Goal: Task Accomplishment & Management: Use online tool/utility

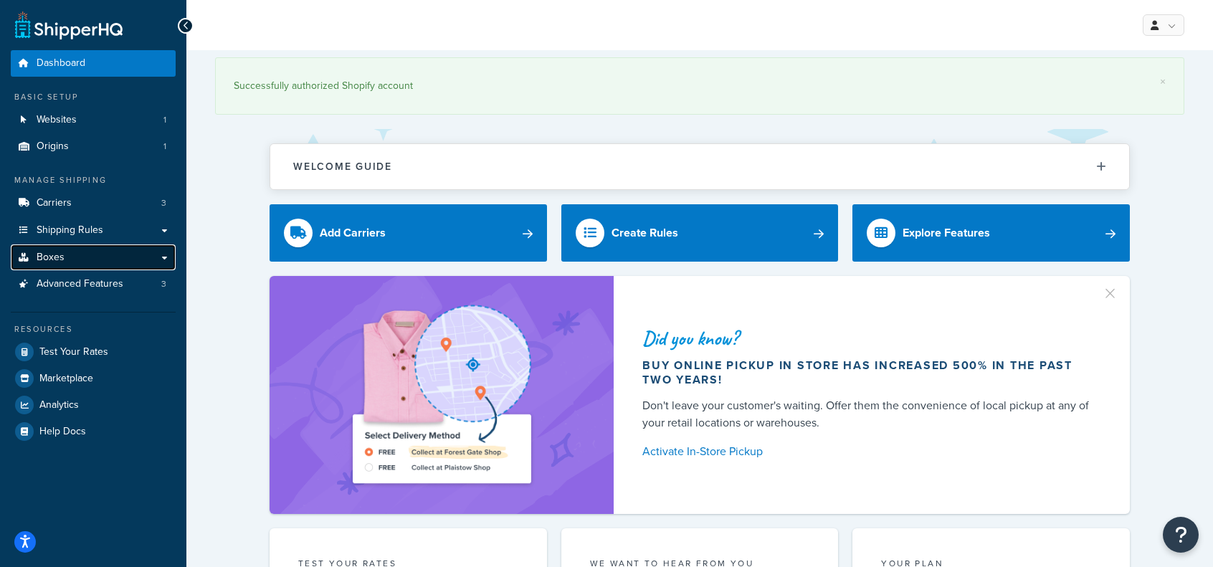
click at [74, 262] on link "Boxes" at bounding box center [93, 257] width 165 height 27
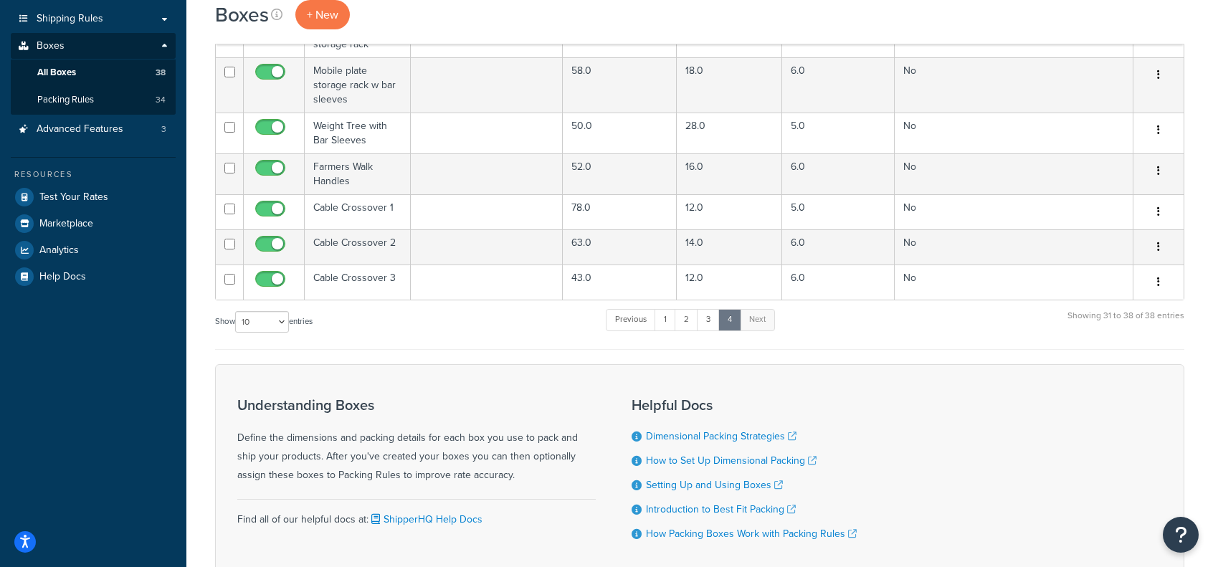
scroll to position [143, 0]
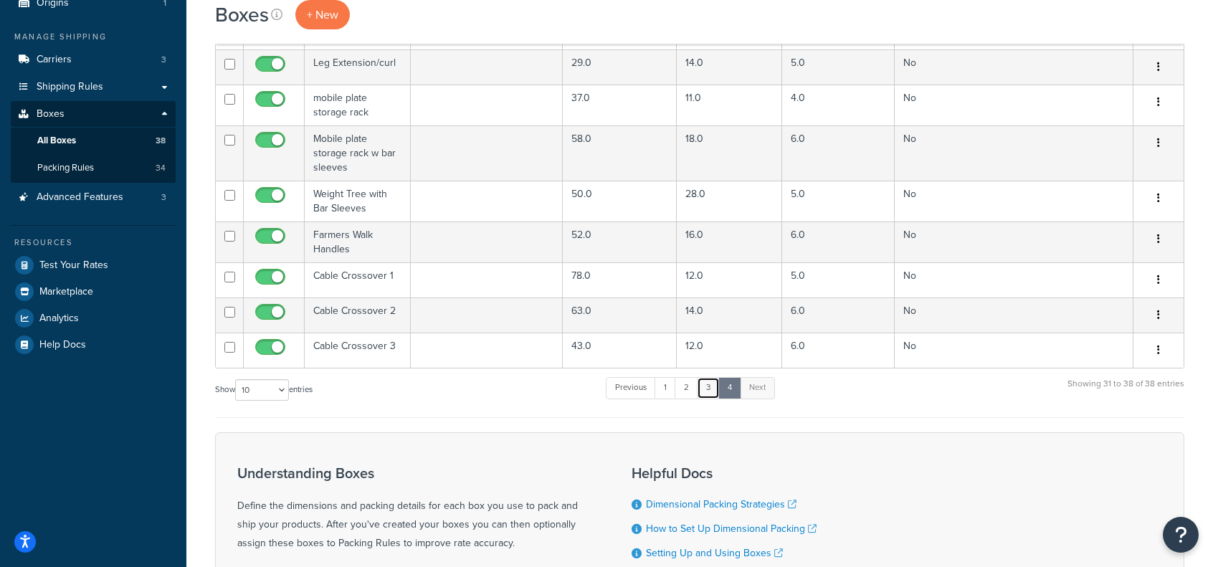
click at [714, 383] on link "3" at bounding box center [708, 388] width 23 height 22
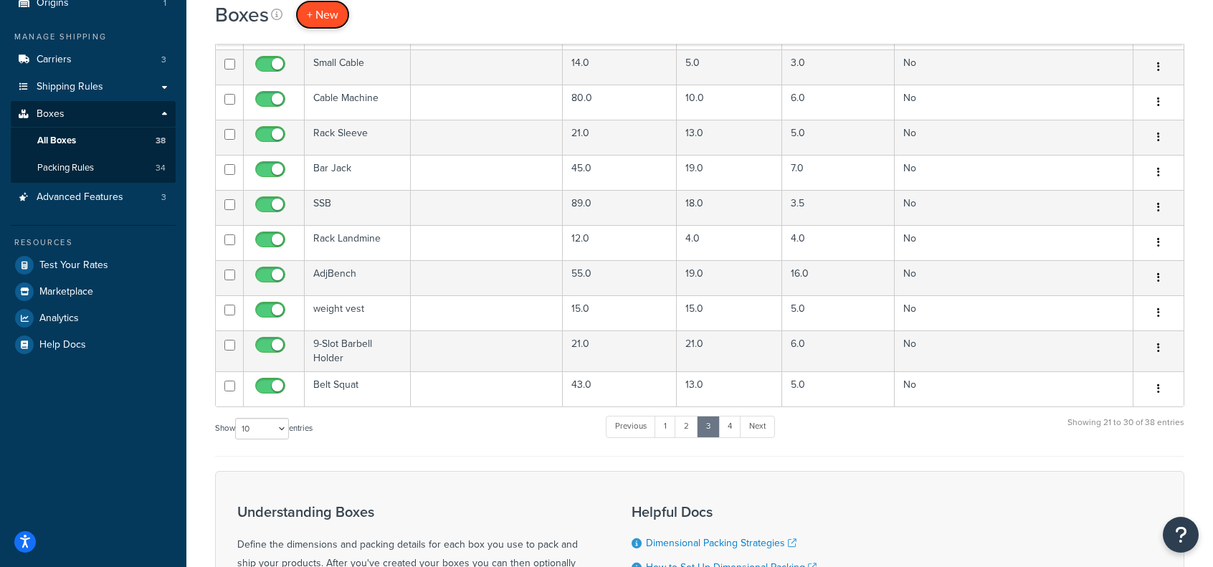
click at [337, 22] on span "+ New" at bounding box center [323, 14] width 32 height 16
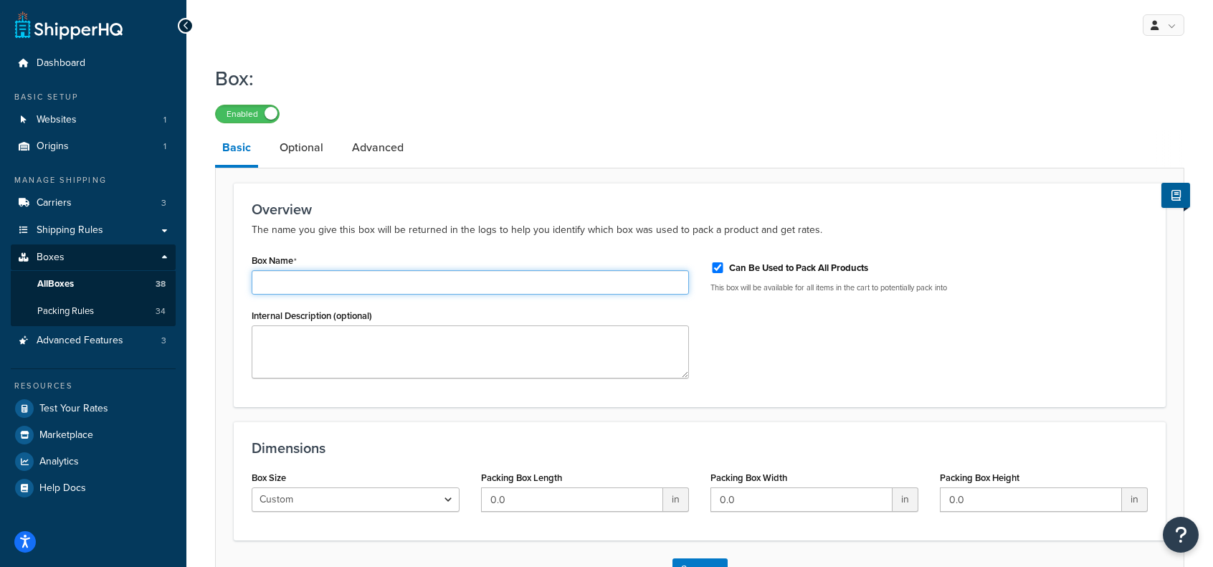
click at [356, 286] on input "Box Name" at bounding box center [470, 282] width 437 height 24
type input "l"
type input "Linebacker Front Squat"
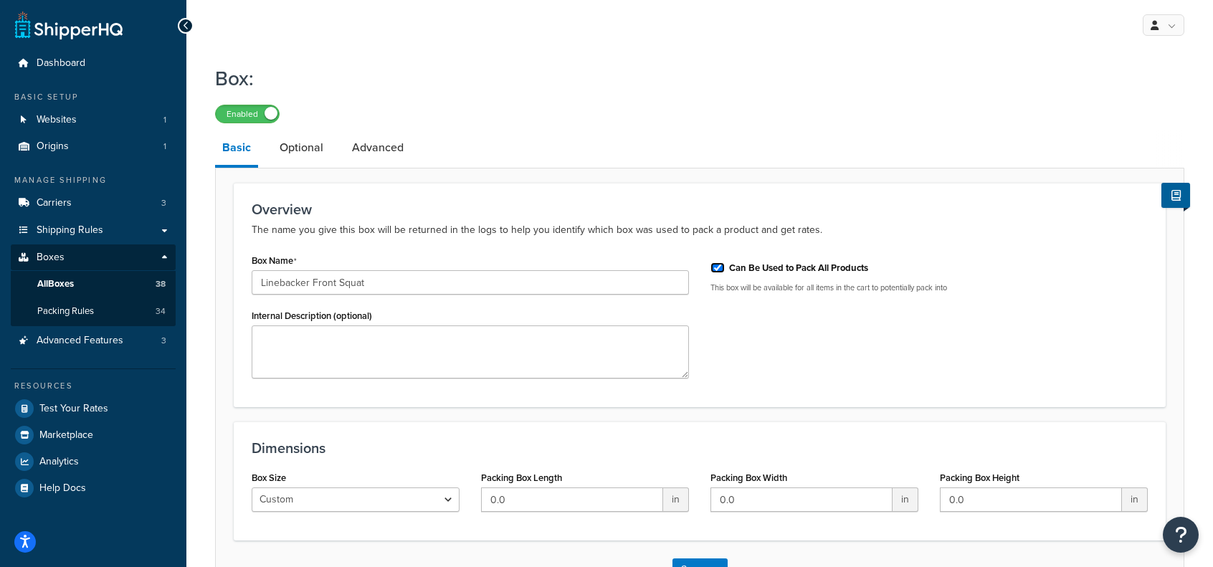
click at [712, 264] on input "Can Be Used to Pack All Products" at bounding box center [717, 267] width 14 height 11
checkbox input "false"
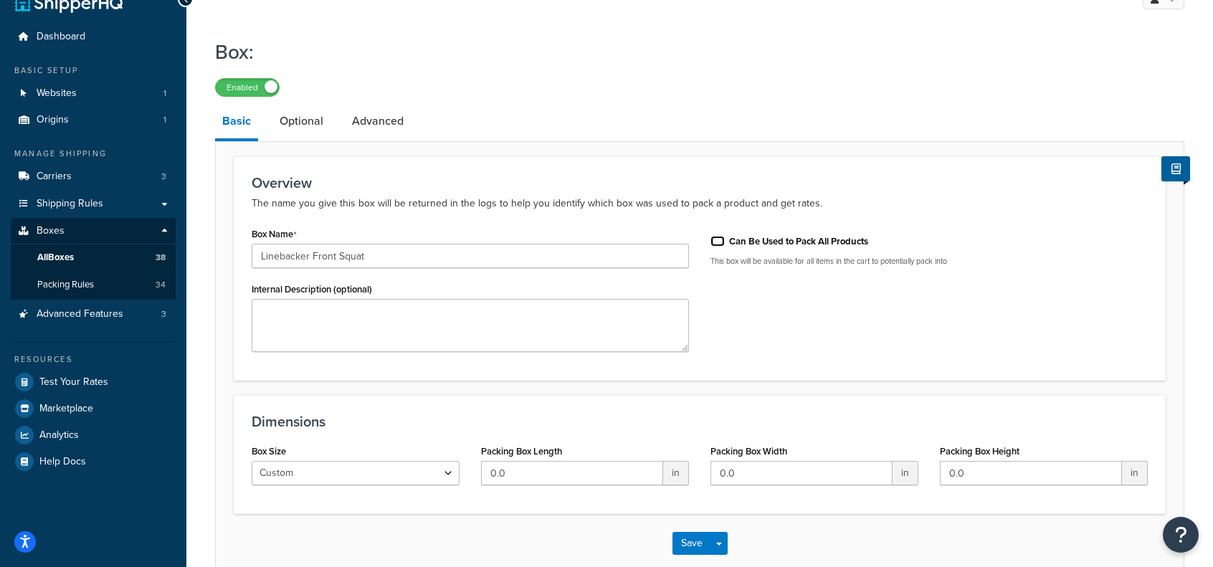
scroll to position [104, 0]
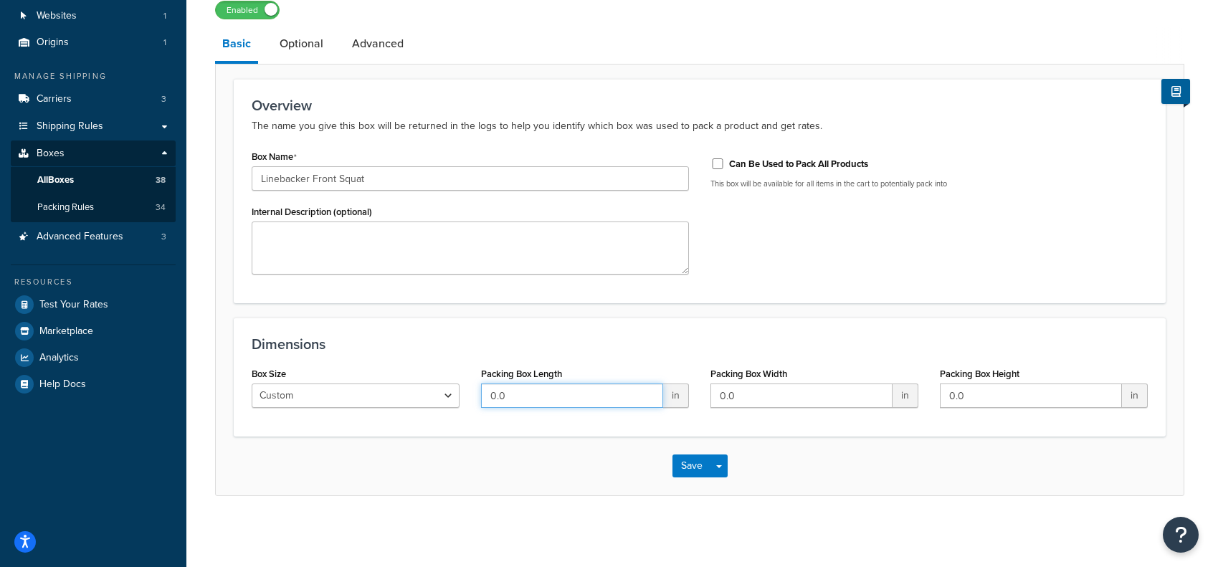
click at [565, 396] on input "0.0" at bounding box center [572, 395] width 182 height 24
click at [1162, 252] on div "Overview The name you give this box will be returned in the logs to help you id…" at bounding box center [700, 191] width 932 height 224
click at [596, 398] on input "0.0" at bounding box center [572, 395] width 182 height 24
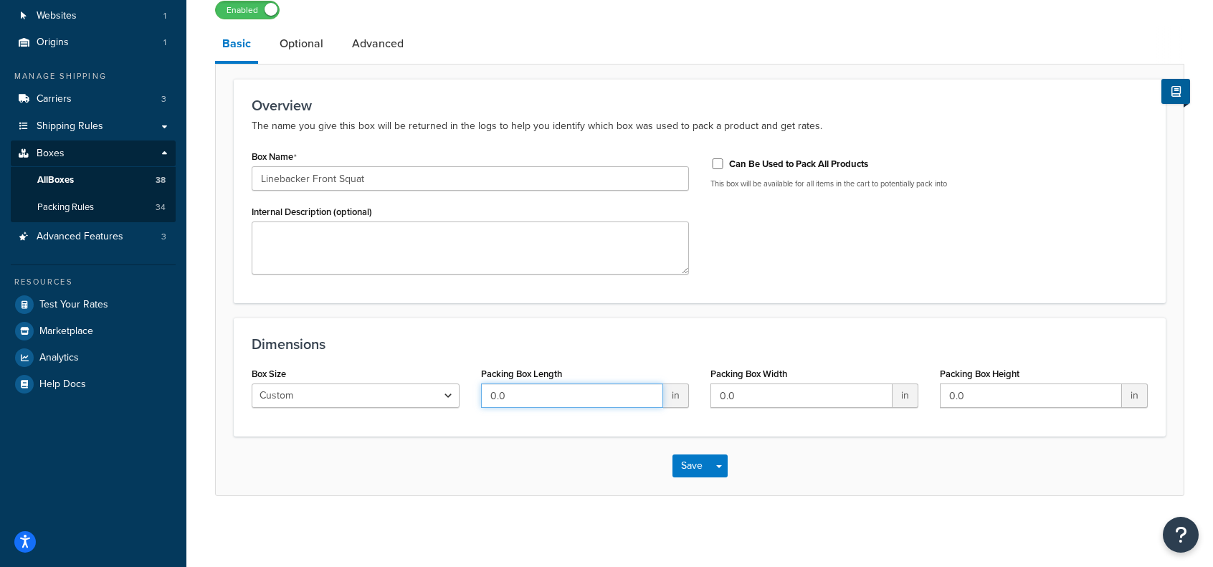
click at [596, 398] on input "0.0" at bounding box center [572, 395] width 182 height 24
type input "35"
click at [757, 393] on input "0.0" at bounding box center [801, 395] width 182 height 24
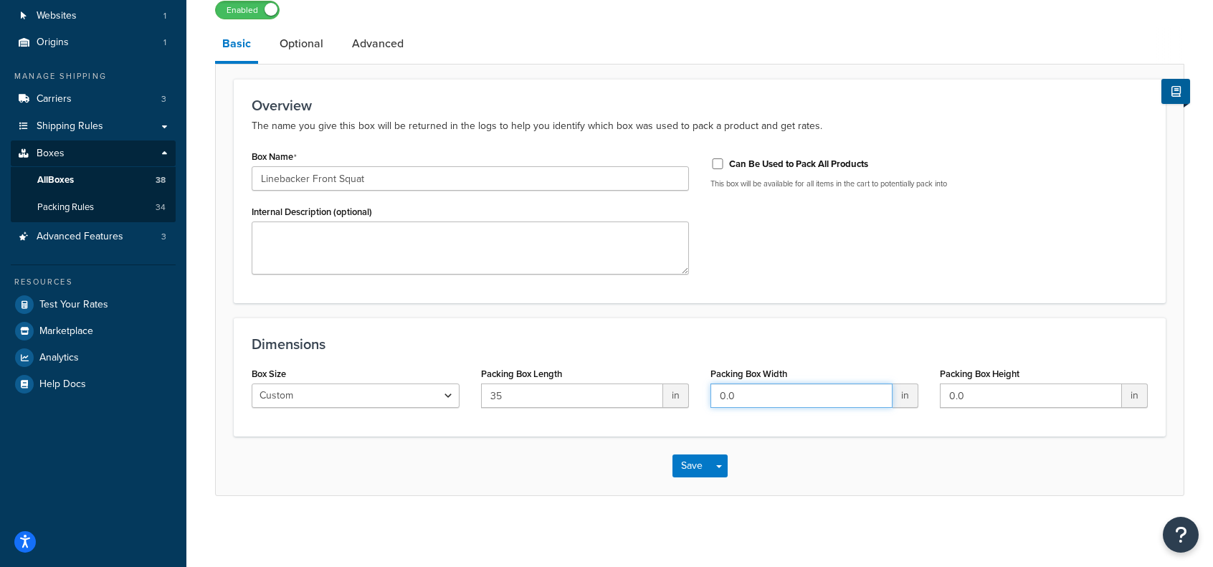
click at [753, 396] on input "0.0" at bounding box center [801, 395] width 182 height 24
click at [805, 403] on input "0.018" at bounding box center [801, 395] width 182 height 24
type input "18"
click at [996, 395] on input "0.0" at bounding box center [1031, 395] width 182 height 24
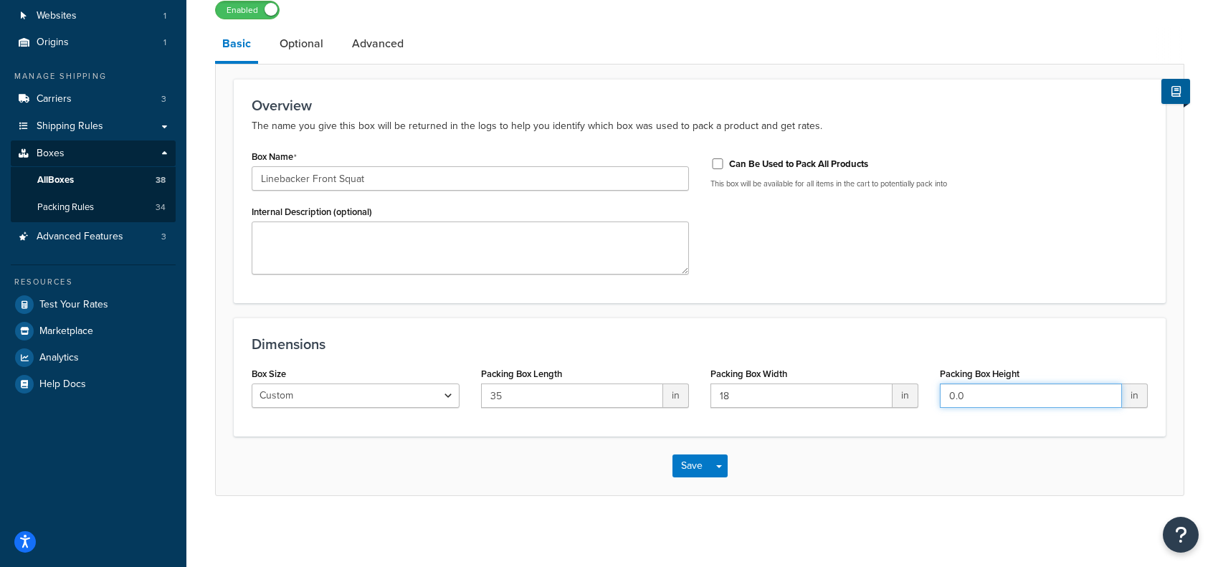
click at [996, 395] on input "0.0" at bounding box center [1031, 395] width 182 height 24
type input "6"
drag, startPoint x: 308, startPoint y: 49, endPoint x: 323, endPoint y: 72, distance: 27.0
click at [308, 49] on link "Optional" at bounding box center [301, 44] width 58 height 34
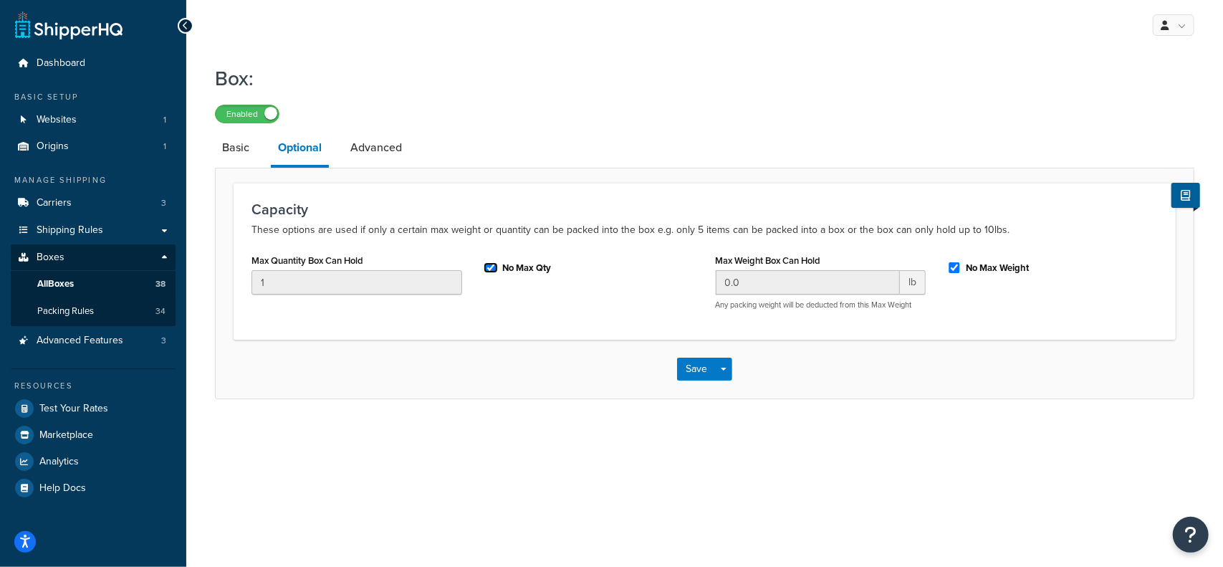
drag, startPoint x: 492, startPoint y: 270, endPoint x: 544, endPoint y: 269, distance: 52.3
click at [492, 269] on input "No Max Qty" at bounding box center [491, 267] width 14 height 11
checkbox input "false"
drag, startPoint x: 776, startPoint y: 277, endPoint x: 893, endPoint y: 279, distance: 116.8
click at [775, 278] on input "0.0" at bounding box center [808, 282] width 185 height 24
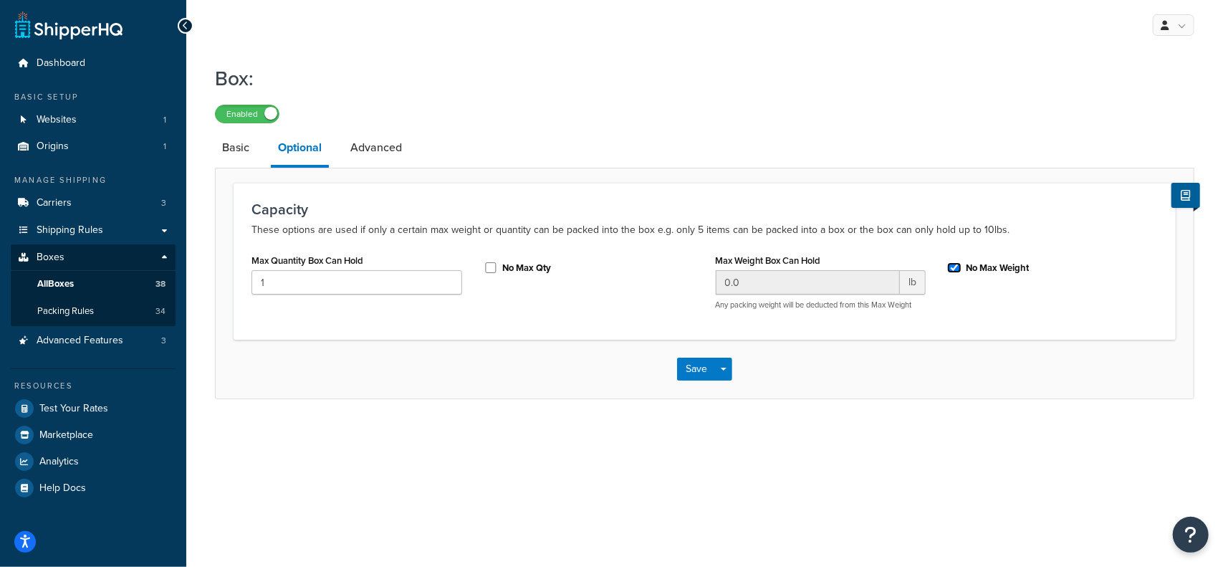
drag, startPoint x: 960, startPoint y: 269, endPoint x: 927, endPoint y: 279, distance: 34.3
click at [959, 269] on input "No Max Weight" at bounding box center [954, 267] width 14 height 11
checkbox input "false"
click at [796, 290] on input "0.0" at bounding box center [808, 282] width 185 height 24
click at [793, 292] on input "0.0" at bounding box center [808, 282] width 185 height 24
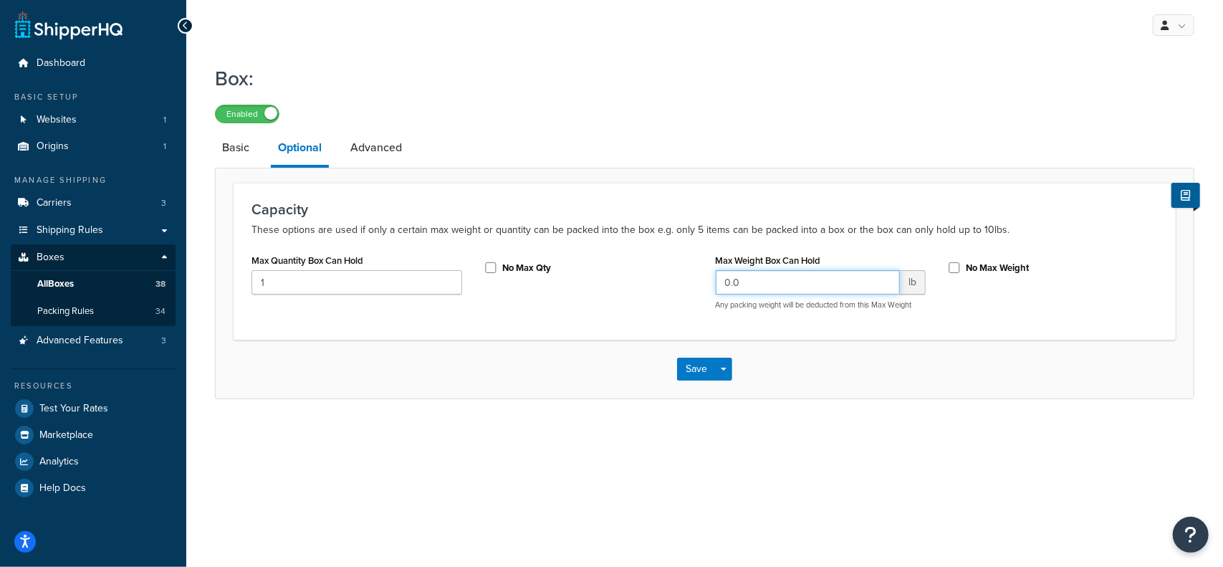
click at [793, 292] on input "0.0" at bounding box center [808, 282] width 185 height 24
type input "25"
click at [370, 148] on link "Advanced" at bounding box center [376, 147] width 66 height 34
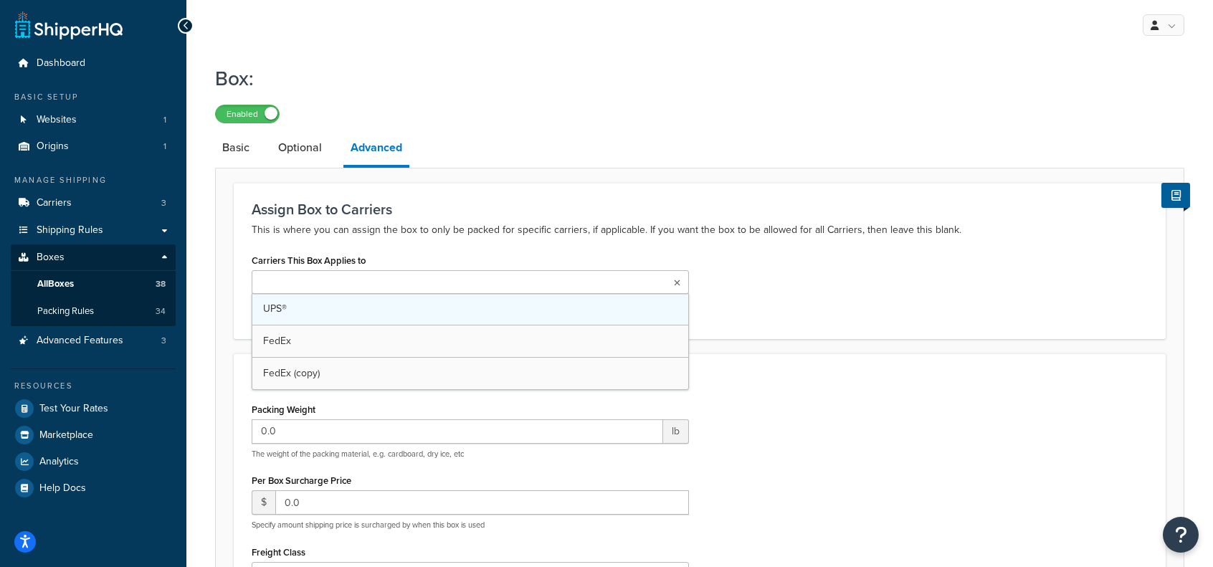
drag, startPoint x: 295, startPoint y: 279, endPoint x: 325, endPoint y: 323, distance: 53.3
click at [296, 279] on input "Carriers This Box Applies to" at bounding box center [319, 283] width 127 height 16
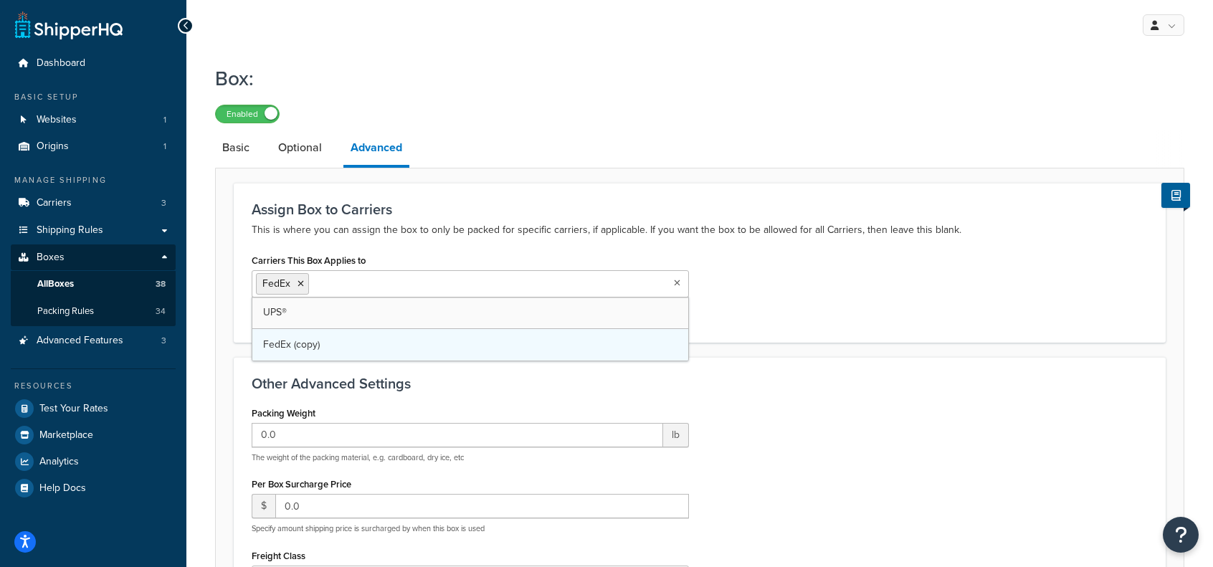
drag, startPoint x: 308, startPoint y: 344, endPoint x: 345, endPoint y: 295, distance: 60.9
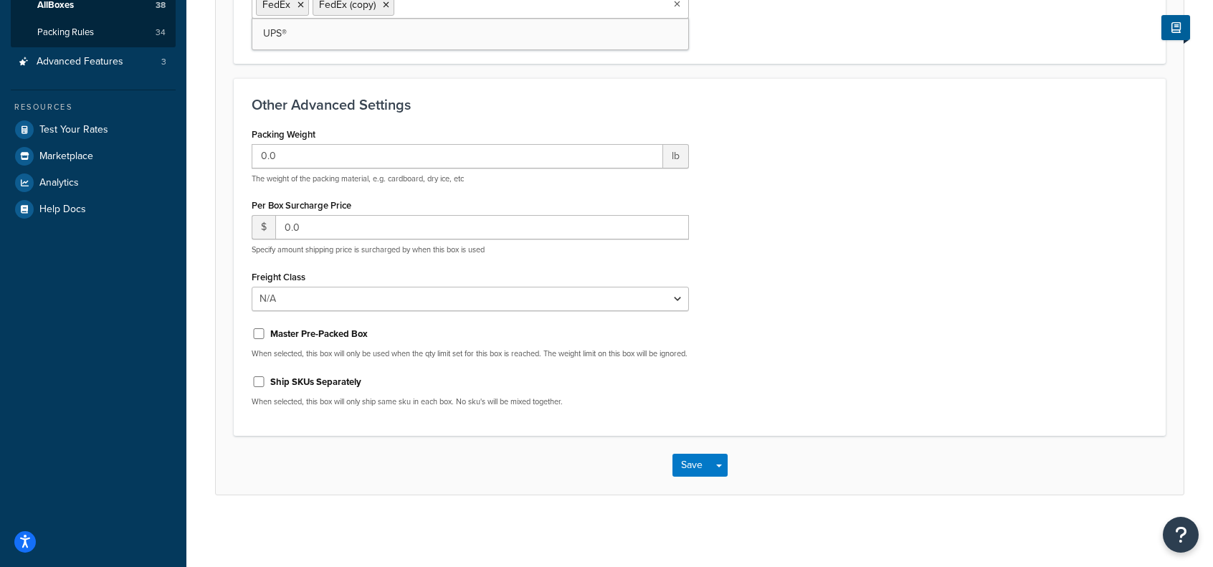
scroll to position [288, 0]
click at [682, 464] on button "Save" at bounding box center [691, 465] width 39 height 23
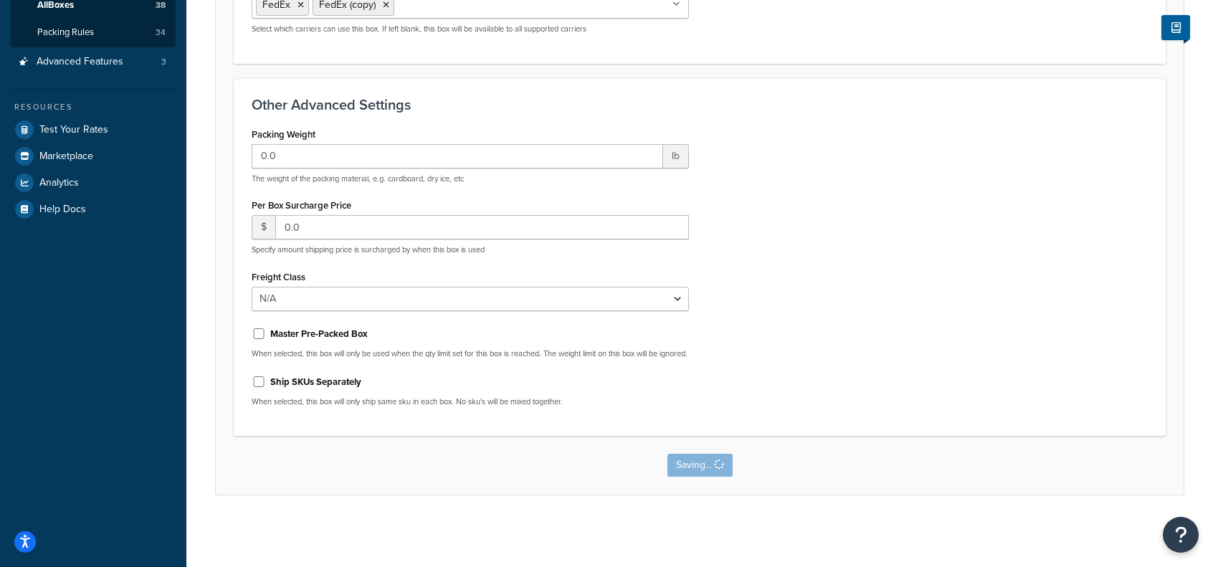
scroll to position [0, 0]
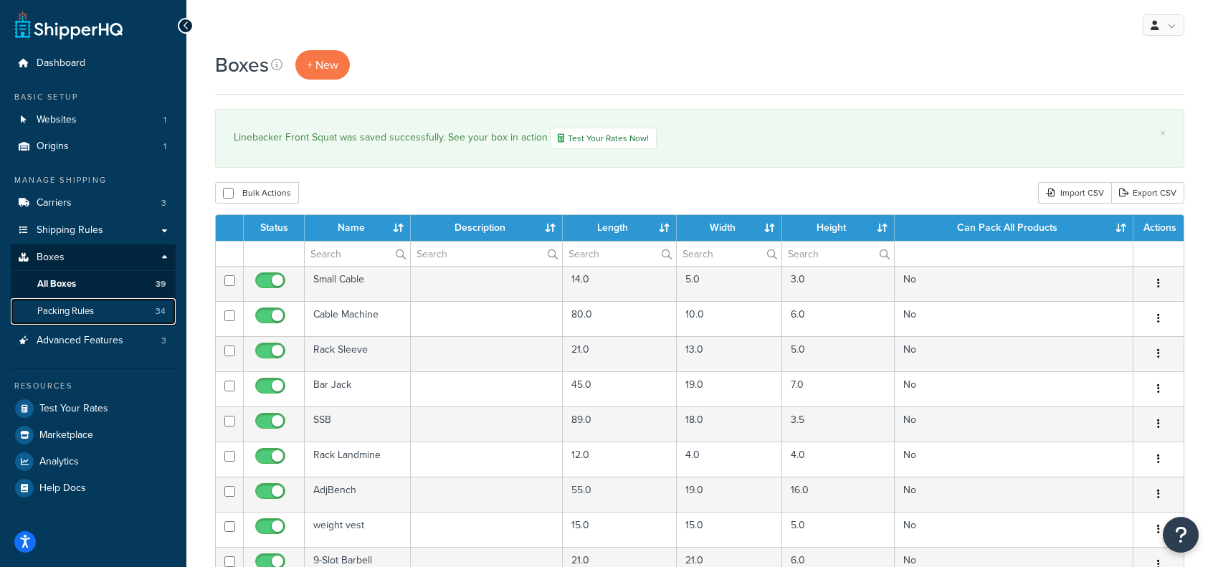
click at [77, 303] on link "Packing Rules 34" at bounding box center [93, 311] width 165 height 27
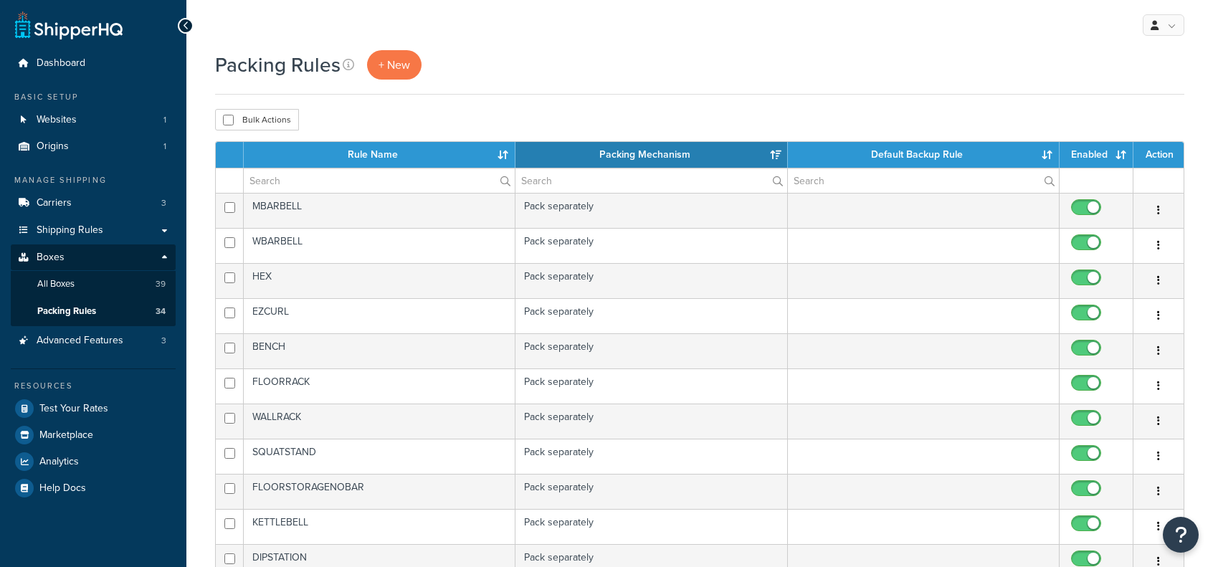
select select "15"
click at [367, 61] on link "+ New" at bounding box center [394, 64] width 54 height 29
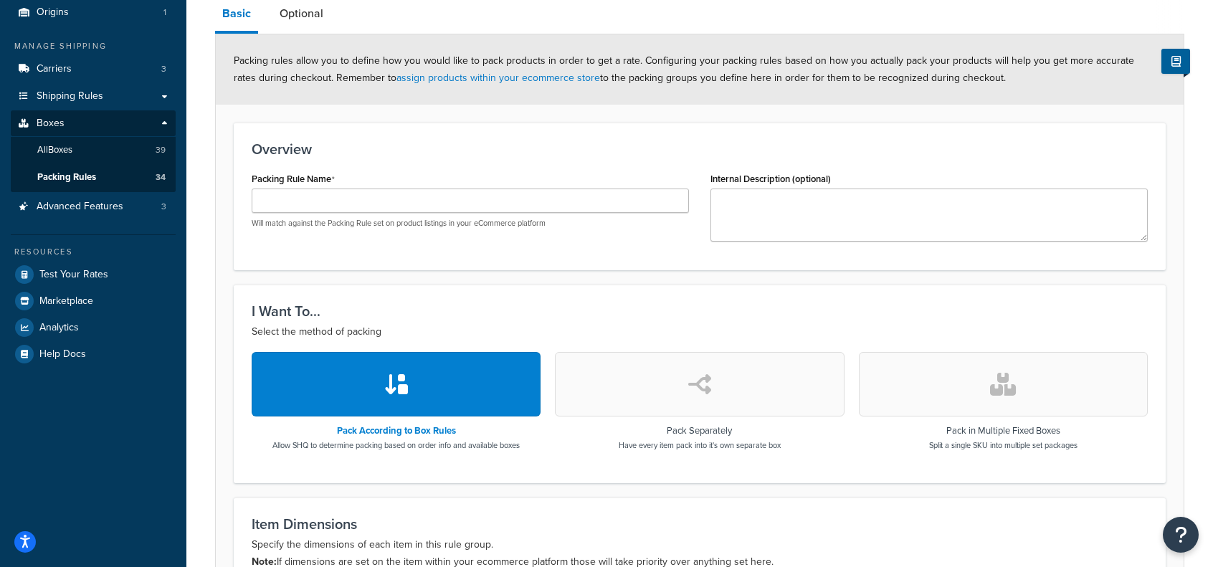
scroll to position [143, 0]
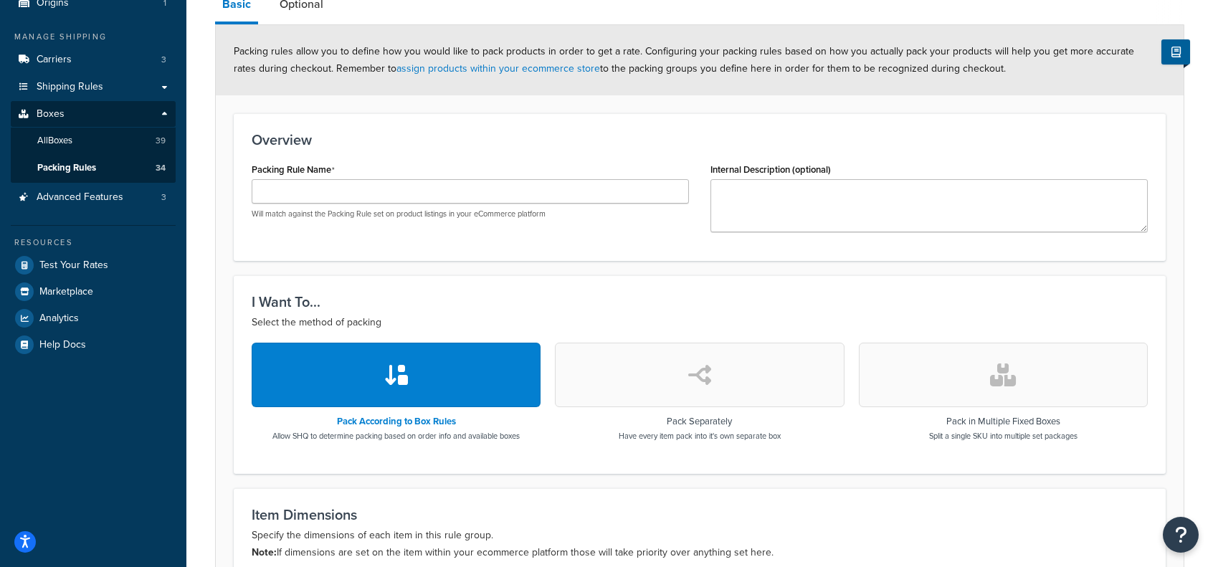
click at [707, 377] on icon "button" at bounding box center [699, 374] width 23 height 23
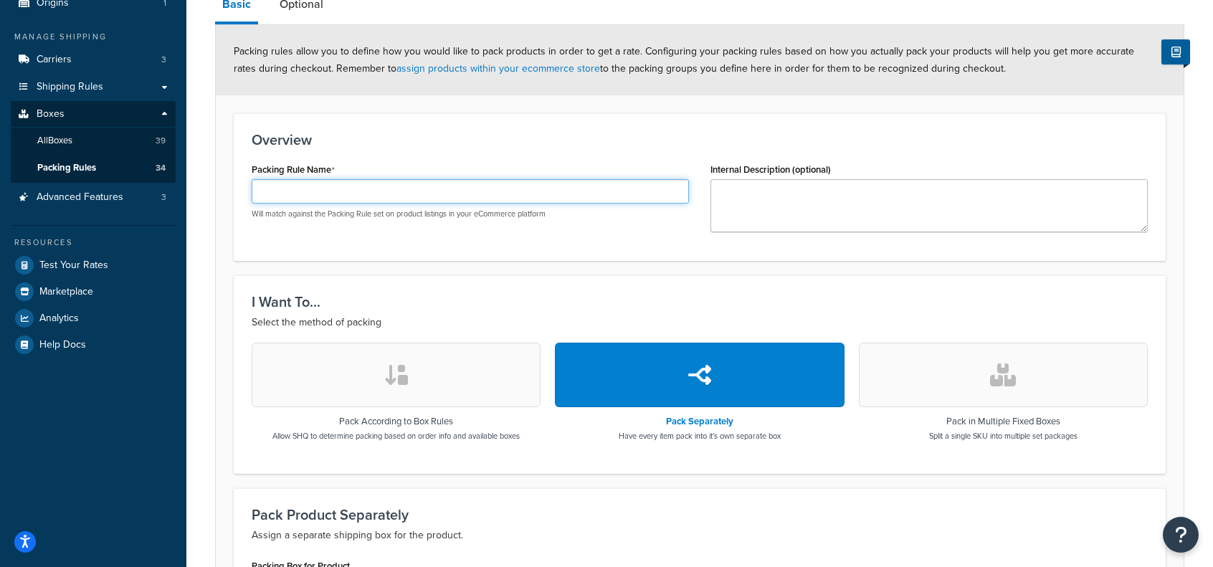
click at [390, 186] on input "Packing Rule Name" at bounding box center [470, 191] width 437 height 24
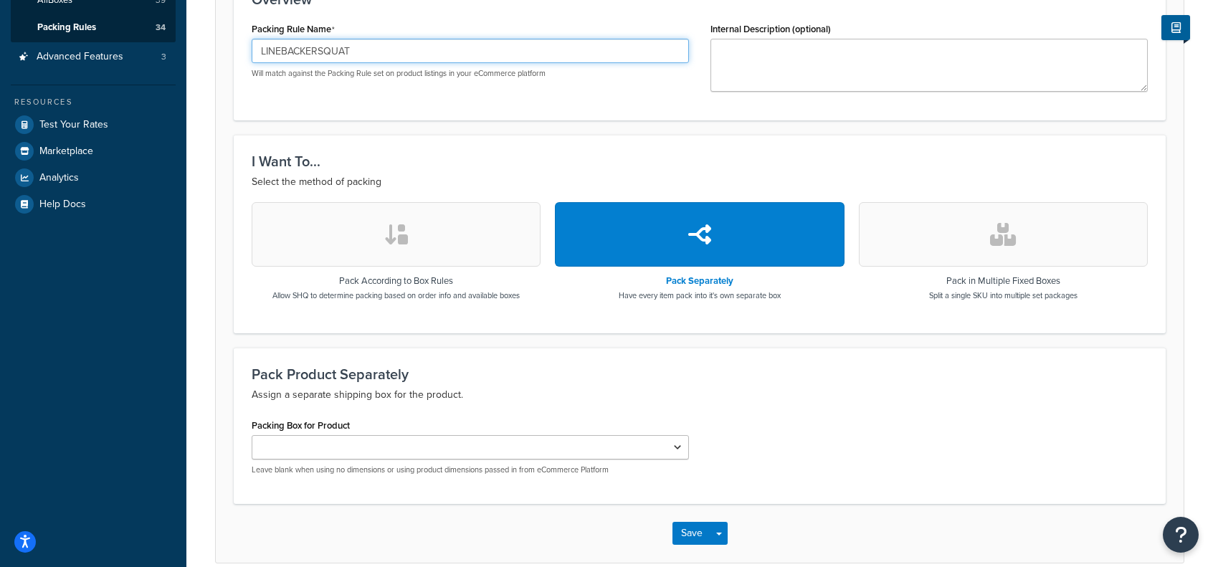
scroll to position [350, 0]
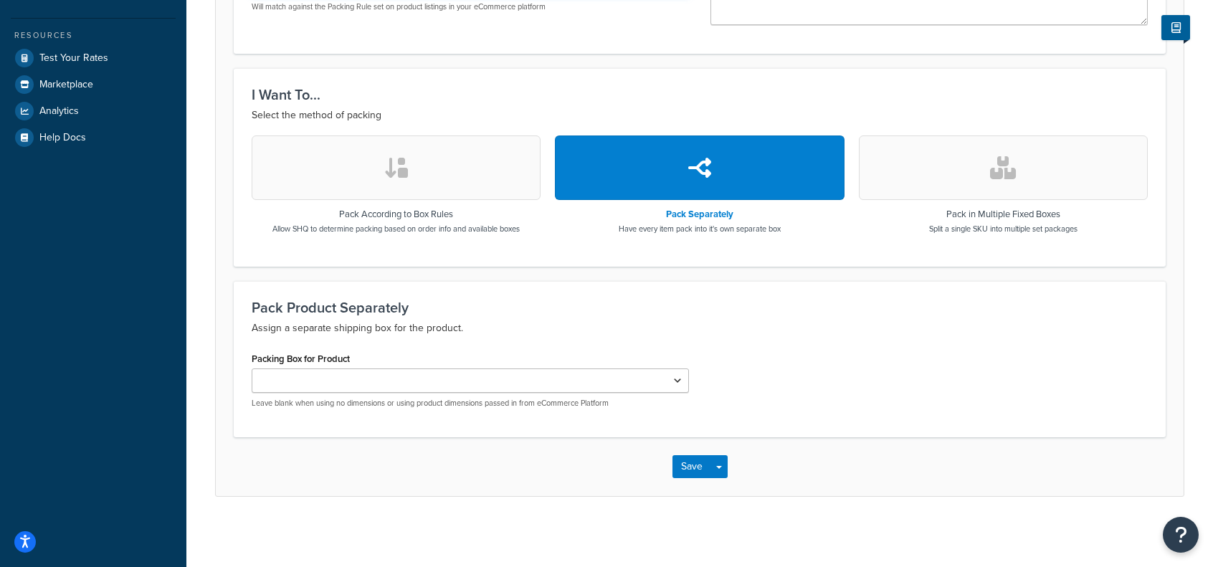
type input "LINEBACKERSQUAT"
click at [363, 378] on select "Standard 50 Men Barbell Women barbell Bench Hex Floor Rack Wall Mount Rack Stan…" at bounding box center [470, 380] width 437 height 24
select select "740324"
click at [252, 368] on select "Standard 50 Men Barbell Women barbell Bench Hex Floor Rack Wall Mount Rack Stan…" at bounding box center [470, 380] width 437 height 24
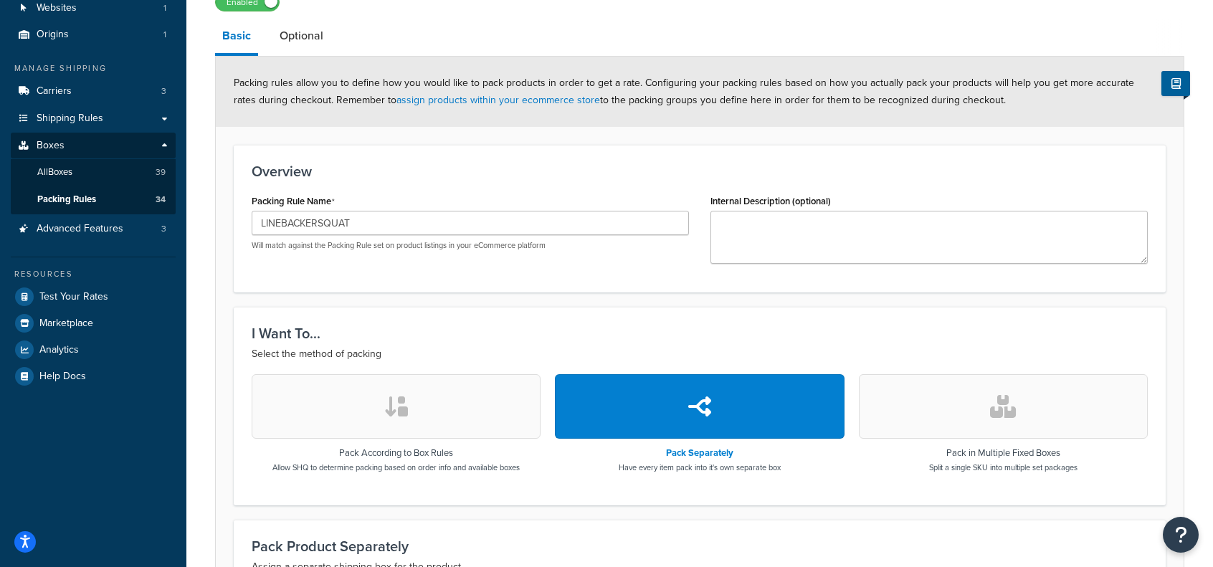
scroll to position [64, 0]
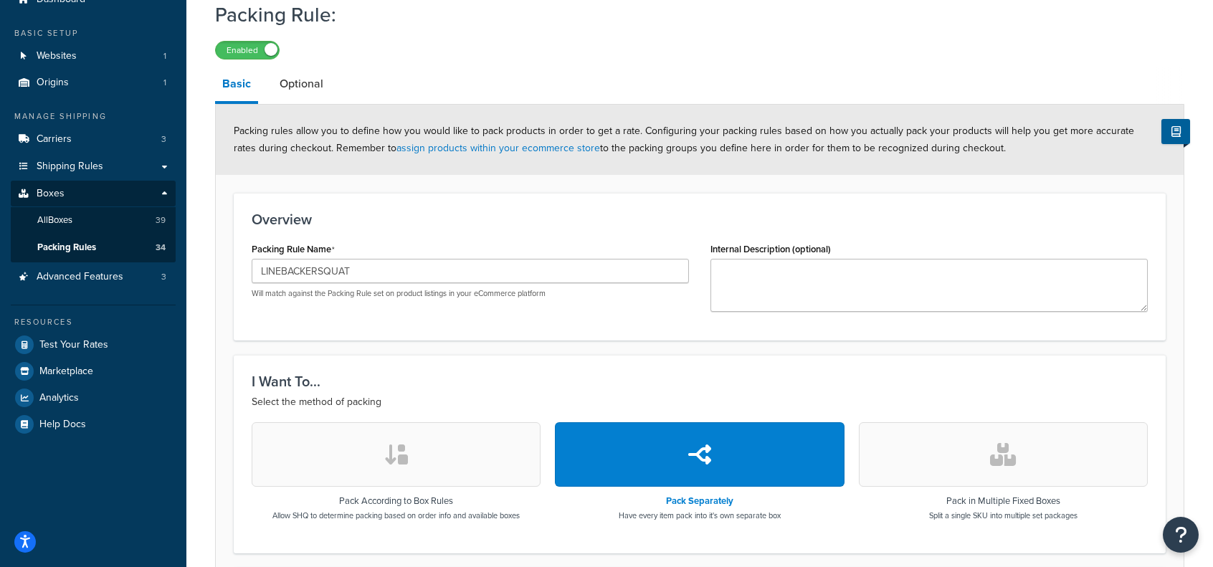
click at [315, 85] on link "Optional" at bounding box center [301, 84] width 58 height 34
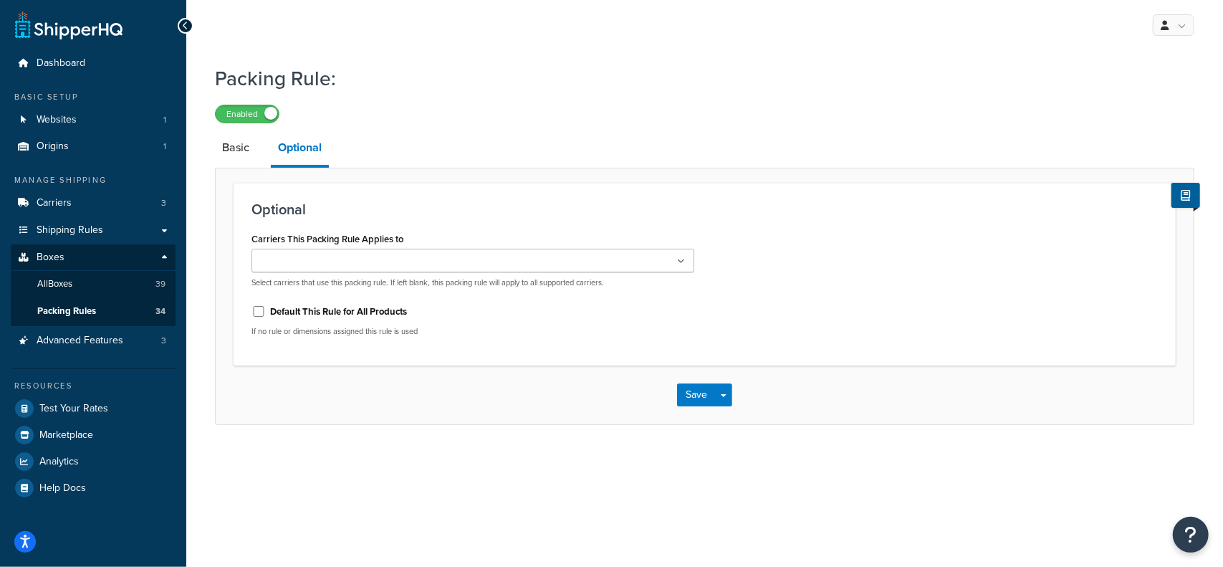
click at [414, 268] on ul at bounding box center [473, 261] width 443 height 24
click at [718, 393] on button "Save Dropdown" at bounding box center [723, 398] width 17 height 23
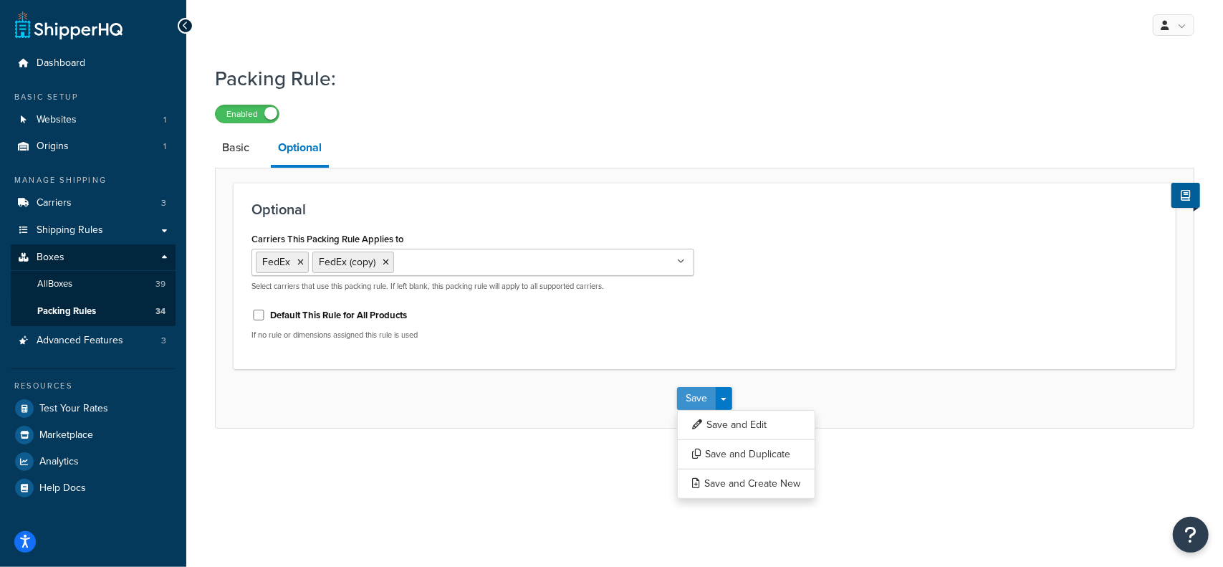
click at [689, 394] on button "Save" at bounding box center [696, 398] width 39 height 23
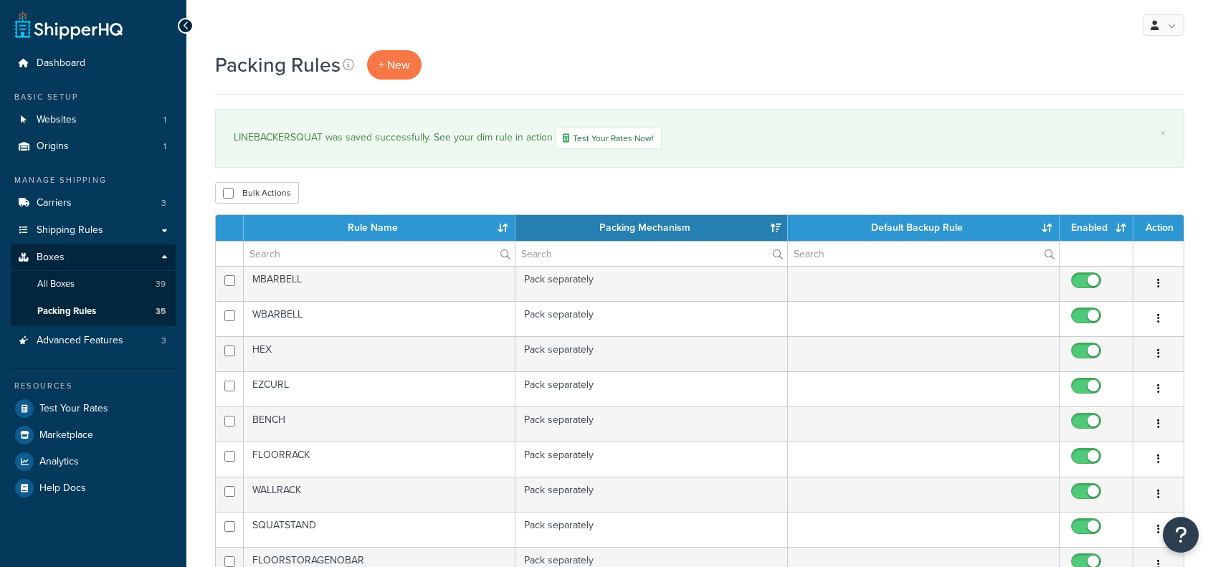
select select "15"
